Goal: Task Accomplishment & Management: Use online tool/utility

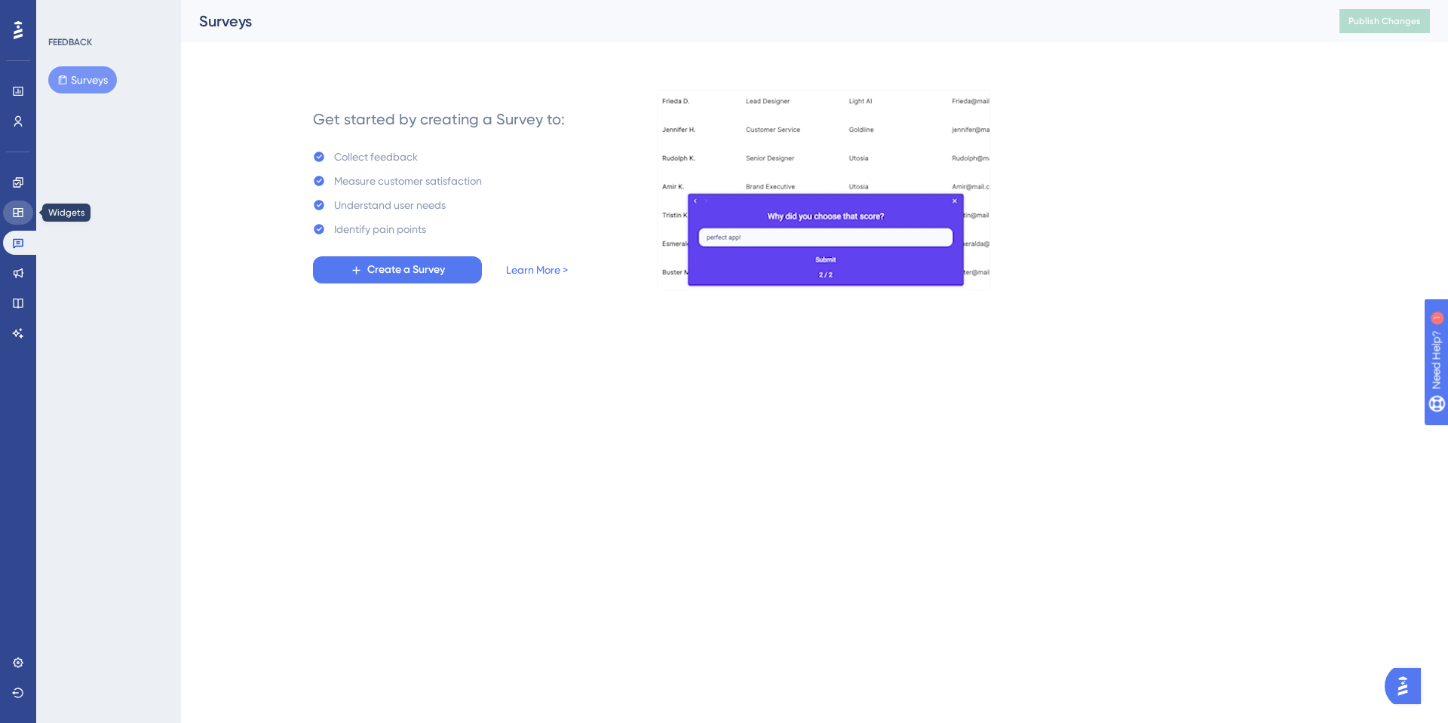
click at [26, 205] on link at bounding box center [18, 213] width 30 height 24
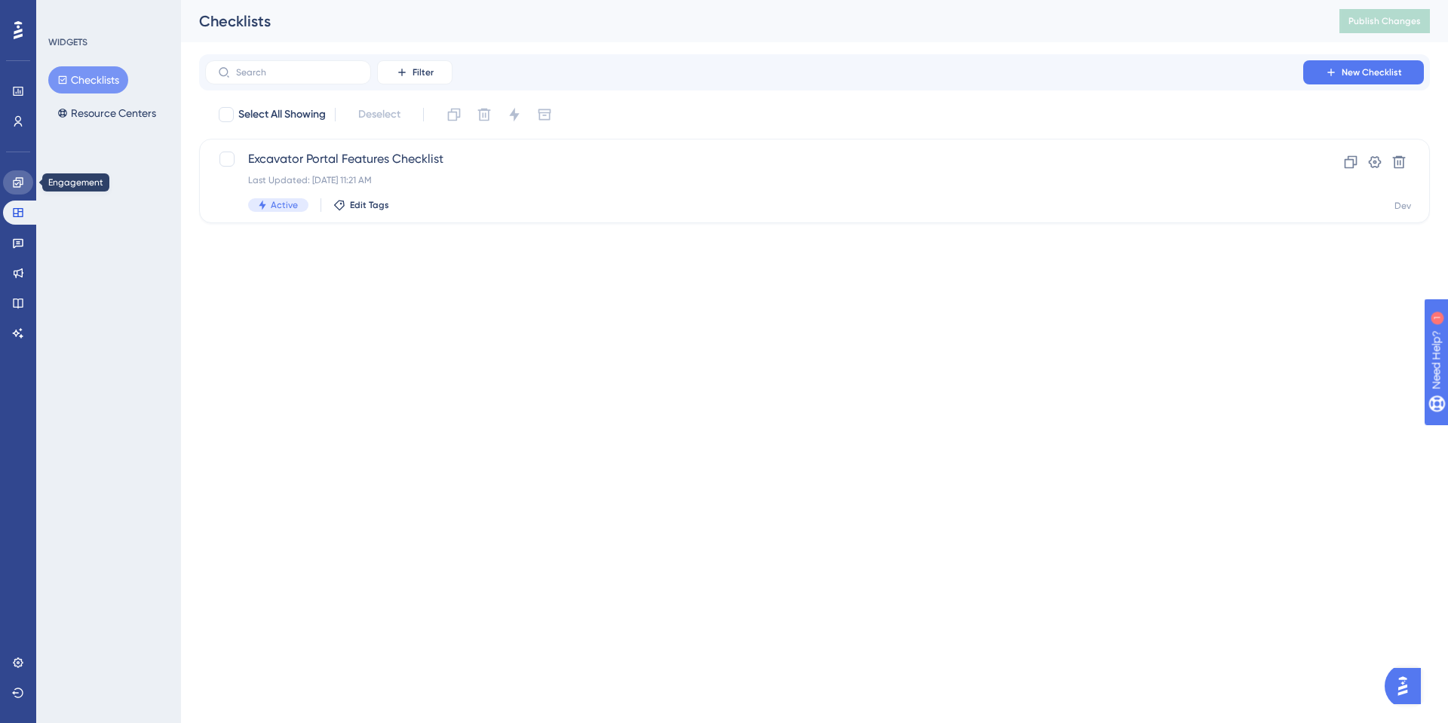
click at [19, 179] on icon at bounding box center [18, 183] width 12 height 12
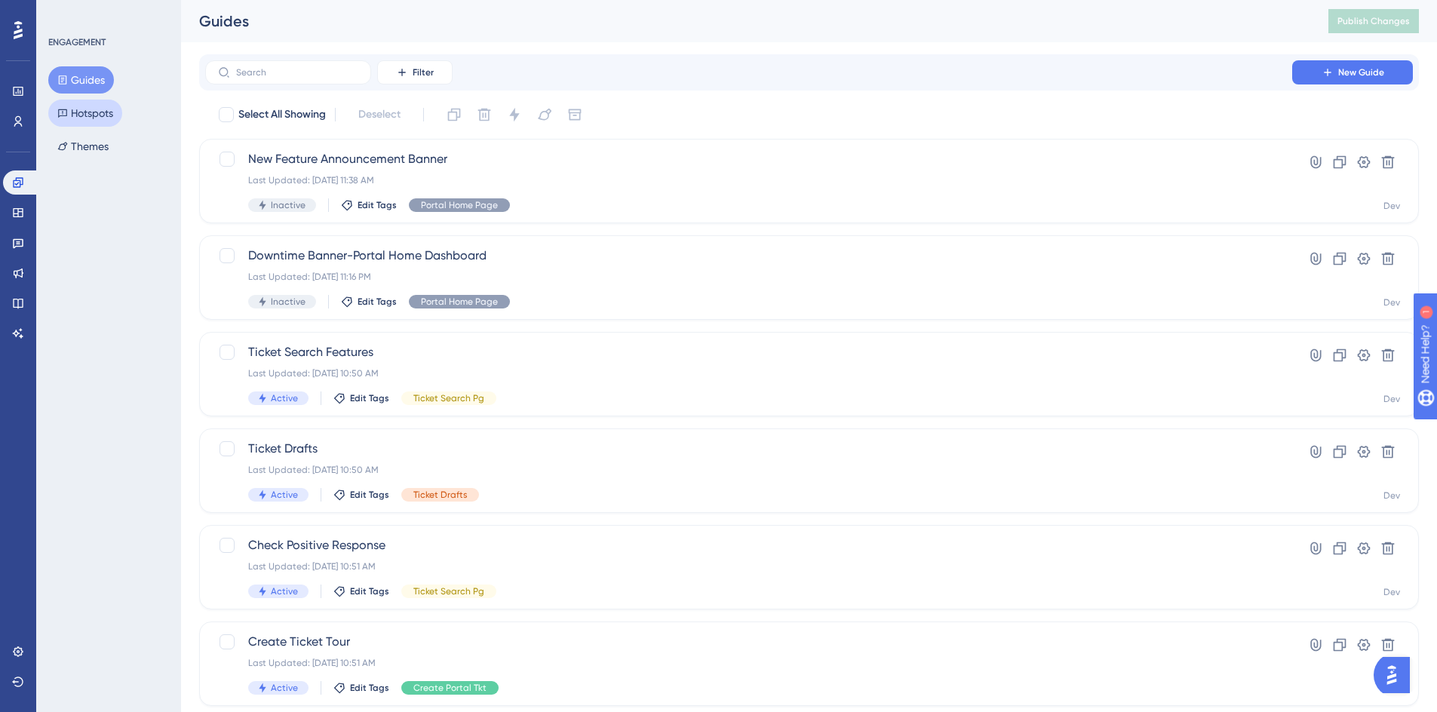
click at [91, 112] on button "Hotspots" at bounding box center [85, 113] width 74 height 27
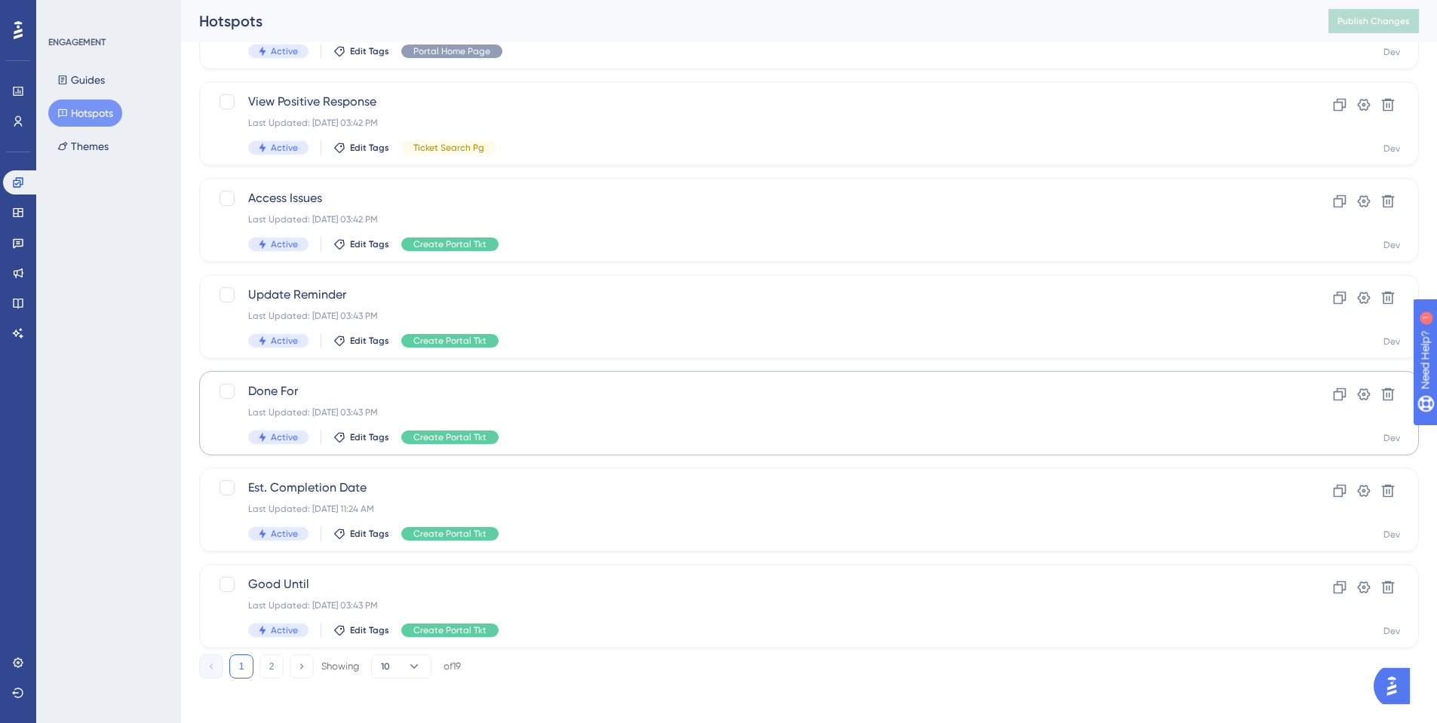
scroll to position [447, 0]
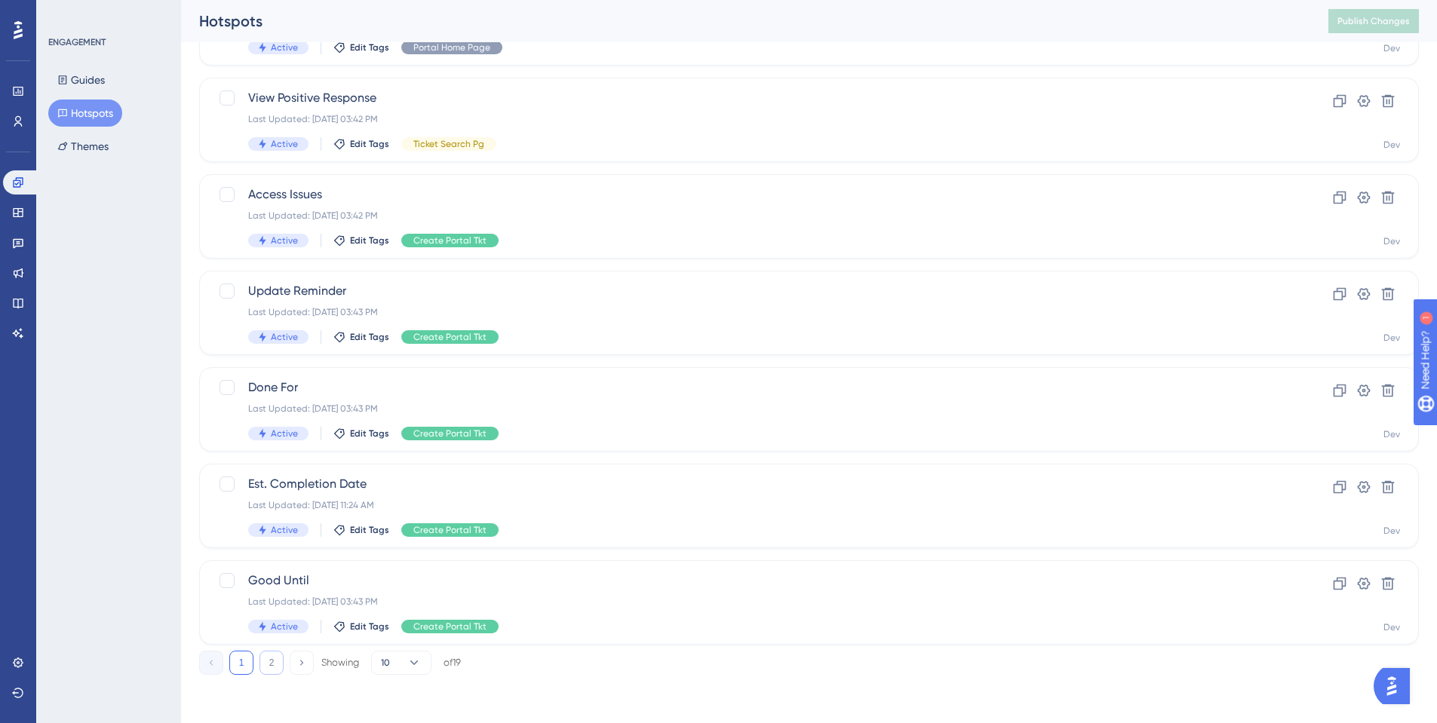
click at [264, 672] on button "2" at bounding box center [272, 663] width 24 height 24
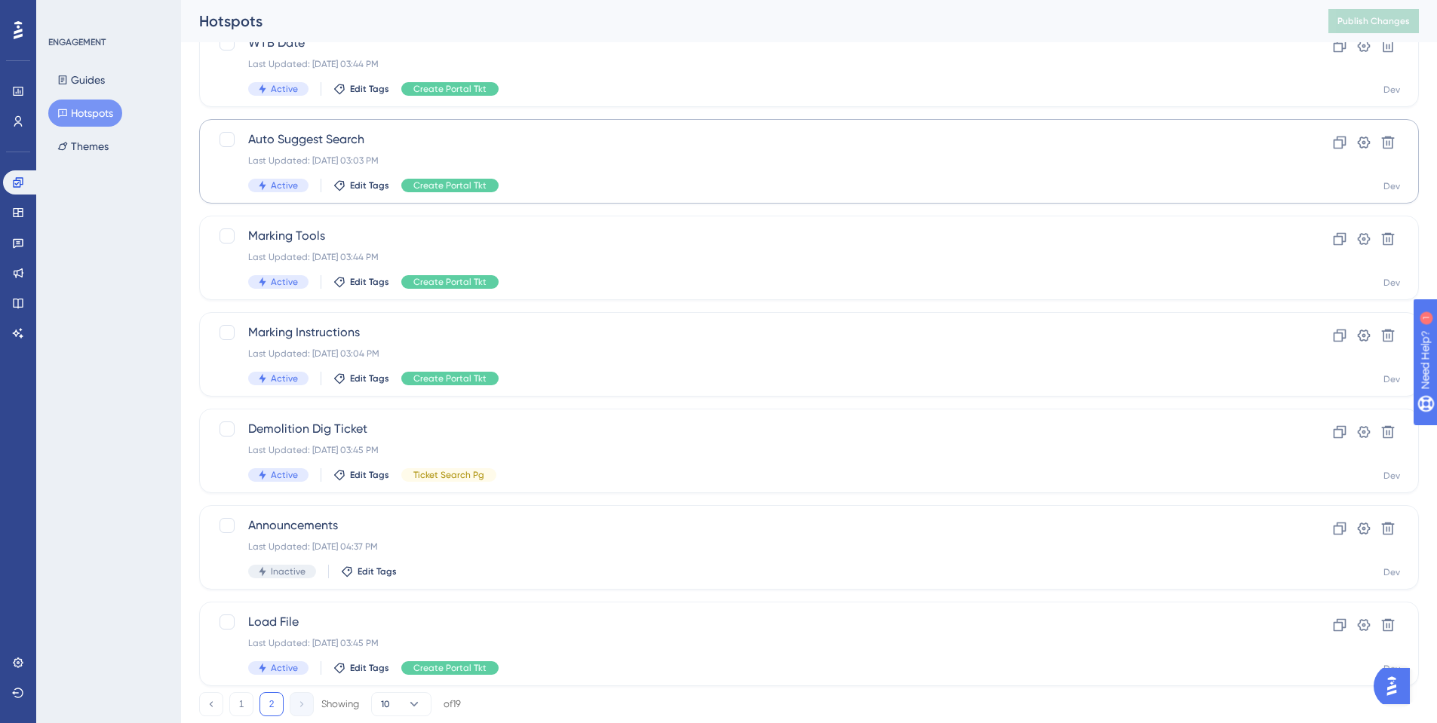
scroll to position [275, 0]
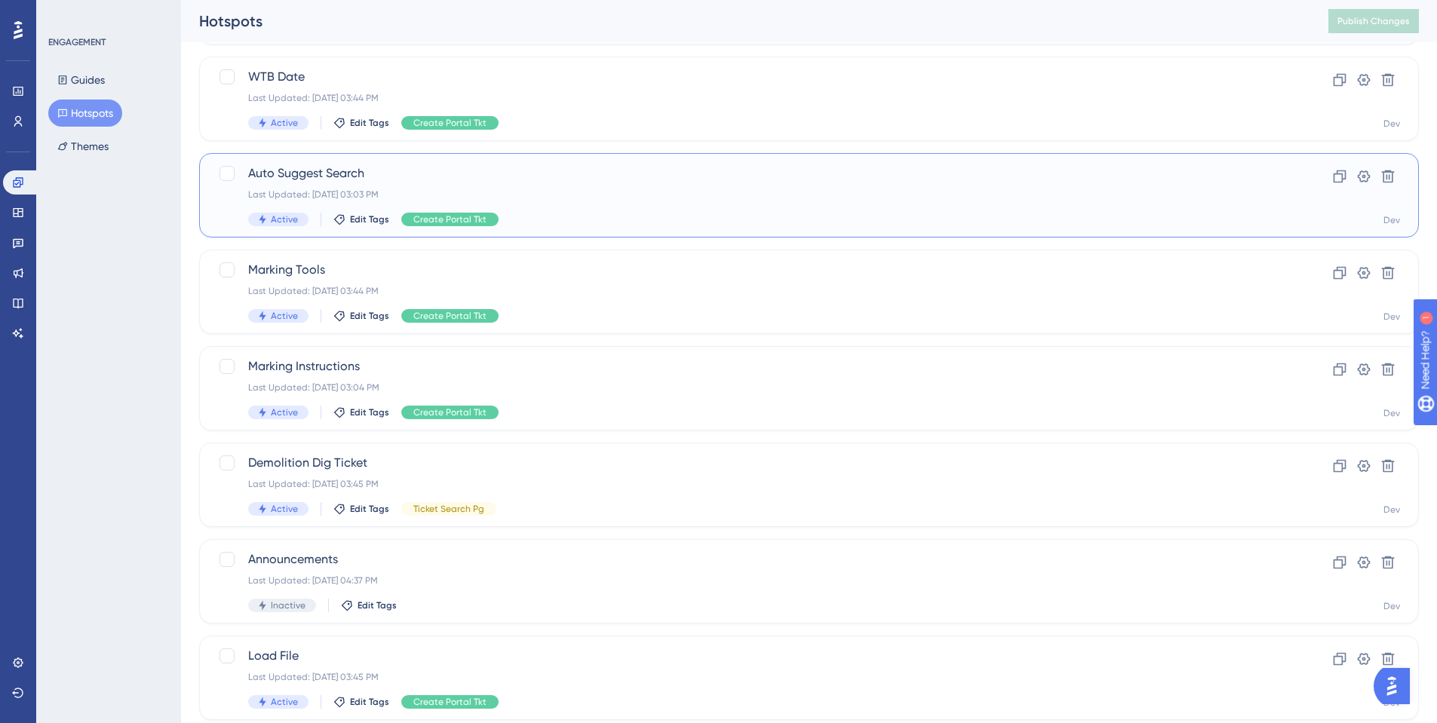
click at [313, 173] on span "Auto Suggest Search" at bounding box center [748, 173] width 1001 height 18
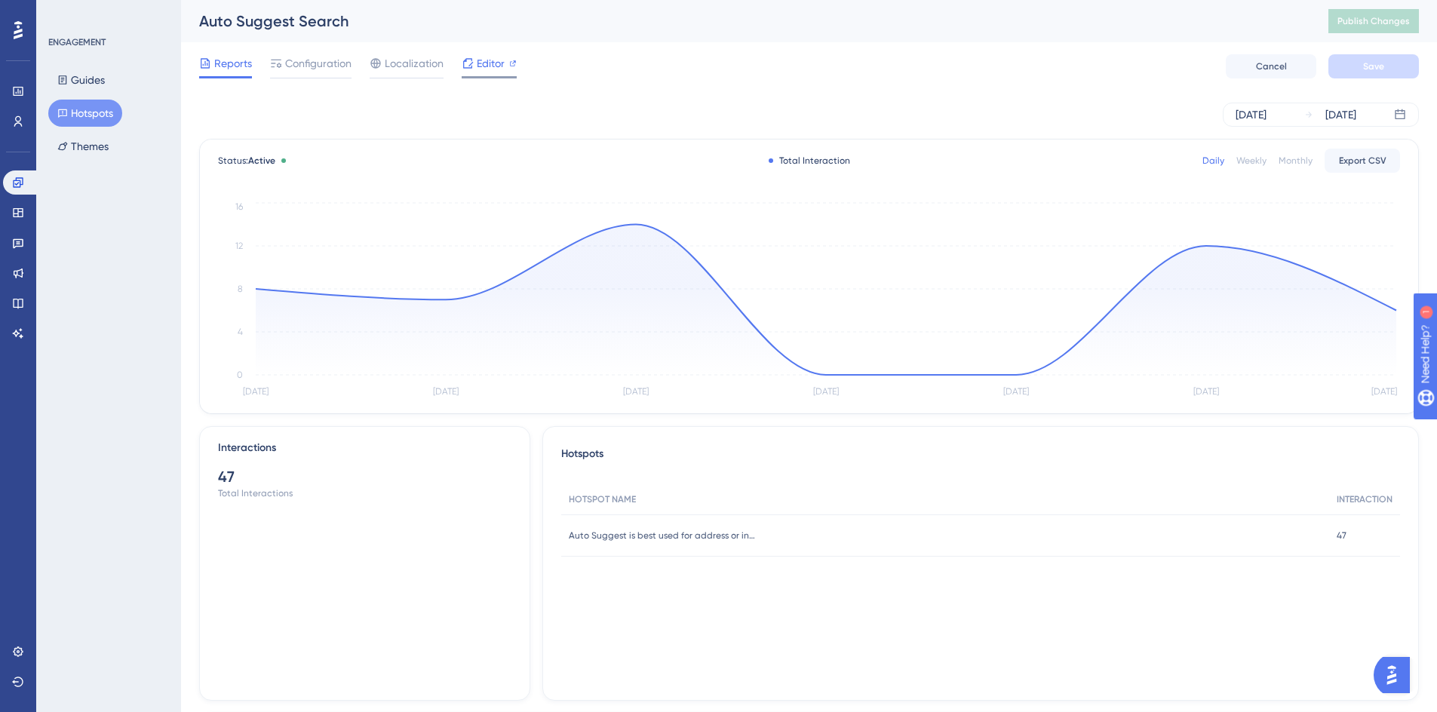
click at [496, 66] on span "Editor" at bounding box center [491, 63] width 28 height 18
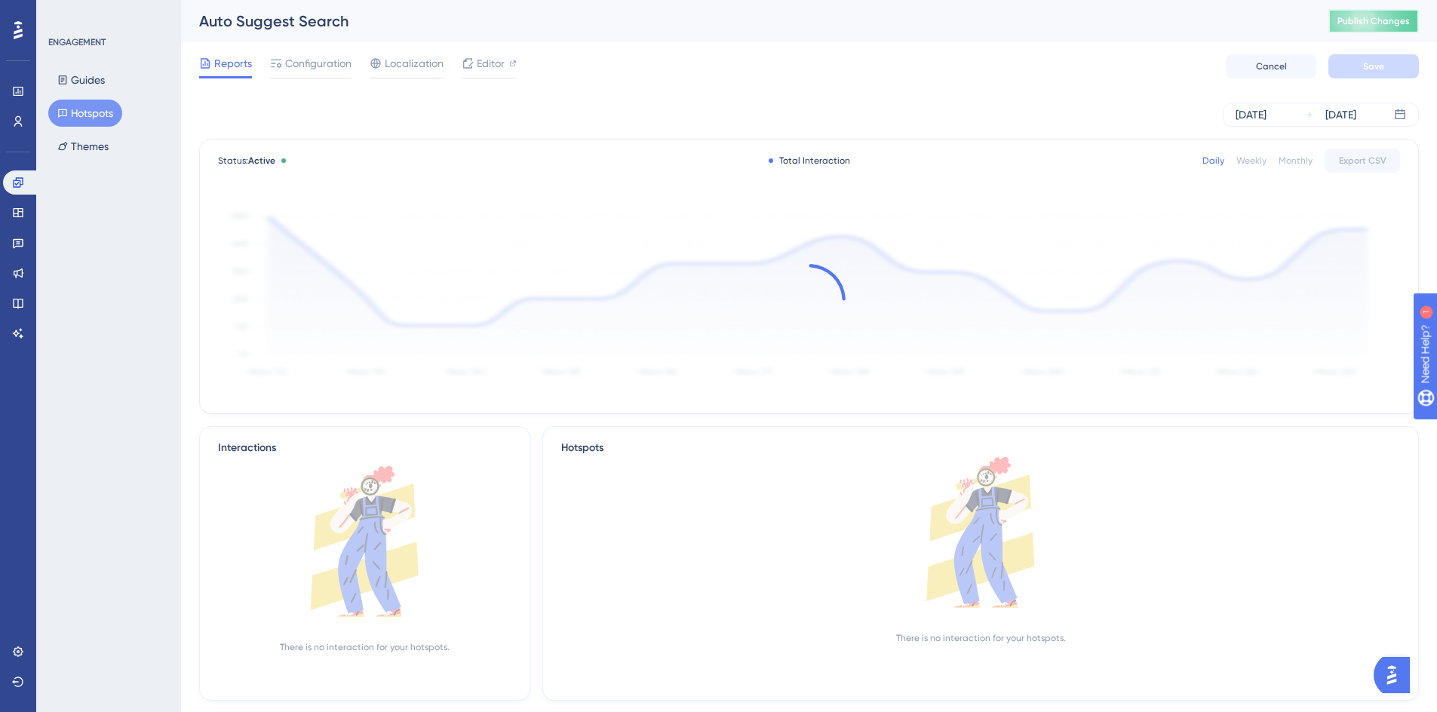
click at [1368, 24] on span "Publish Changes" at bounding box center [1374, 21] width 72 height 12
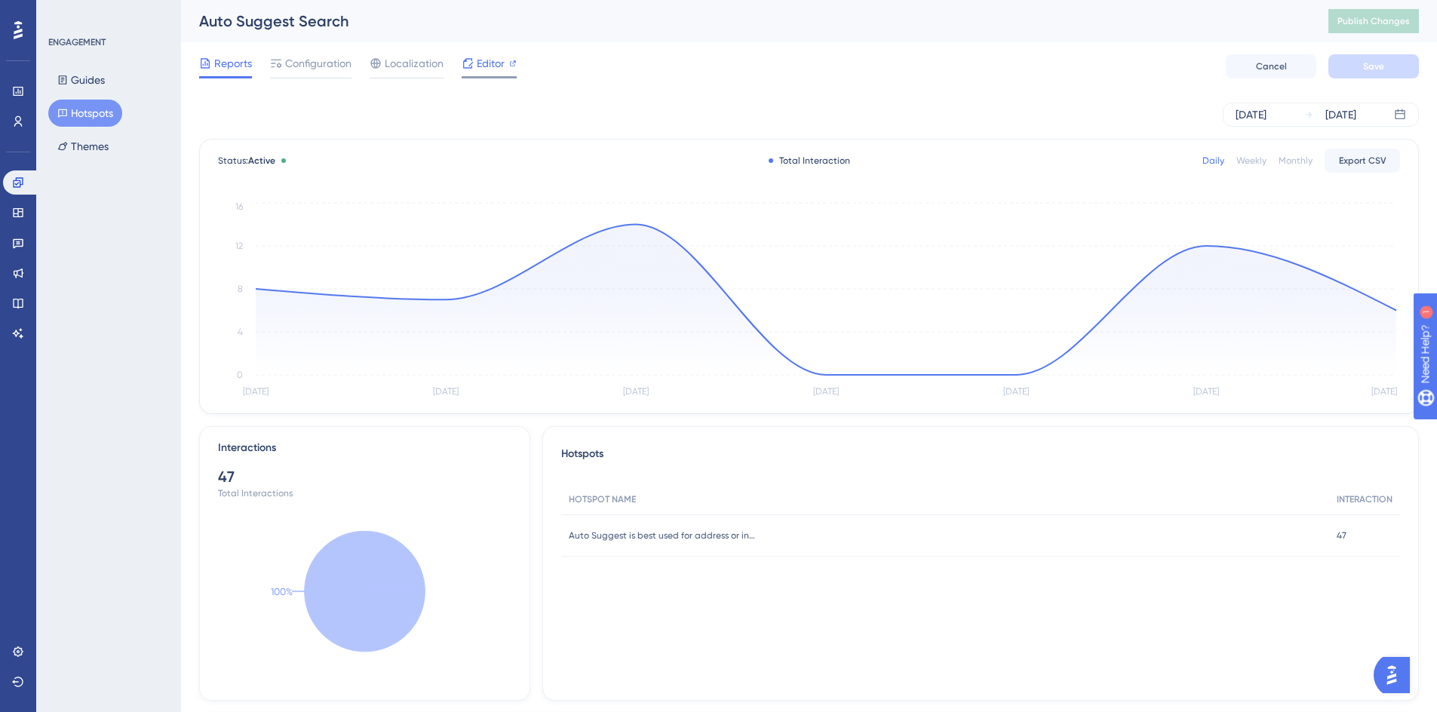
click at [493, 63] on span "Editor" at bounding box center [491, 63] width 28 height 18
